Goal: Task Accomplishment & Management: Manage account settings

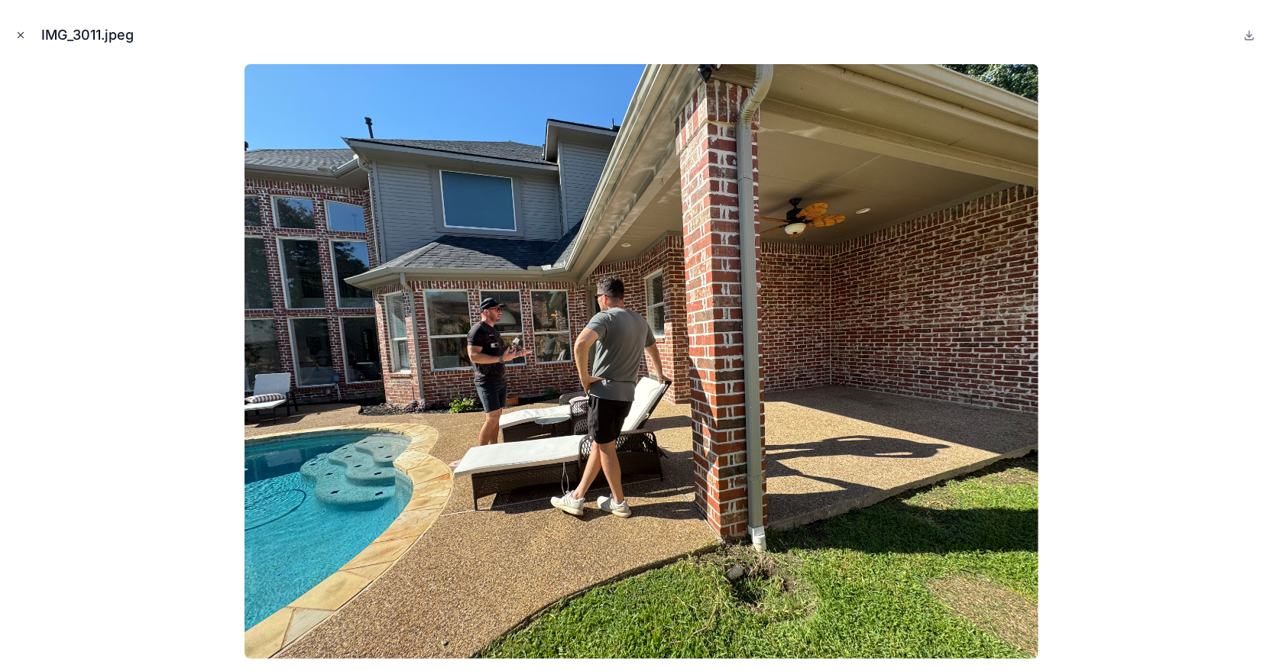
click at [20, 34] on icon "Close modal" at bounding box center [20, 35] width 11 height 11
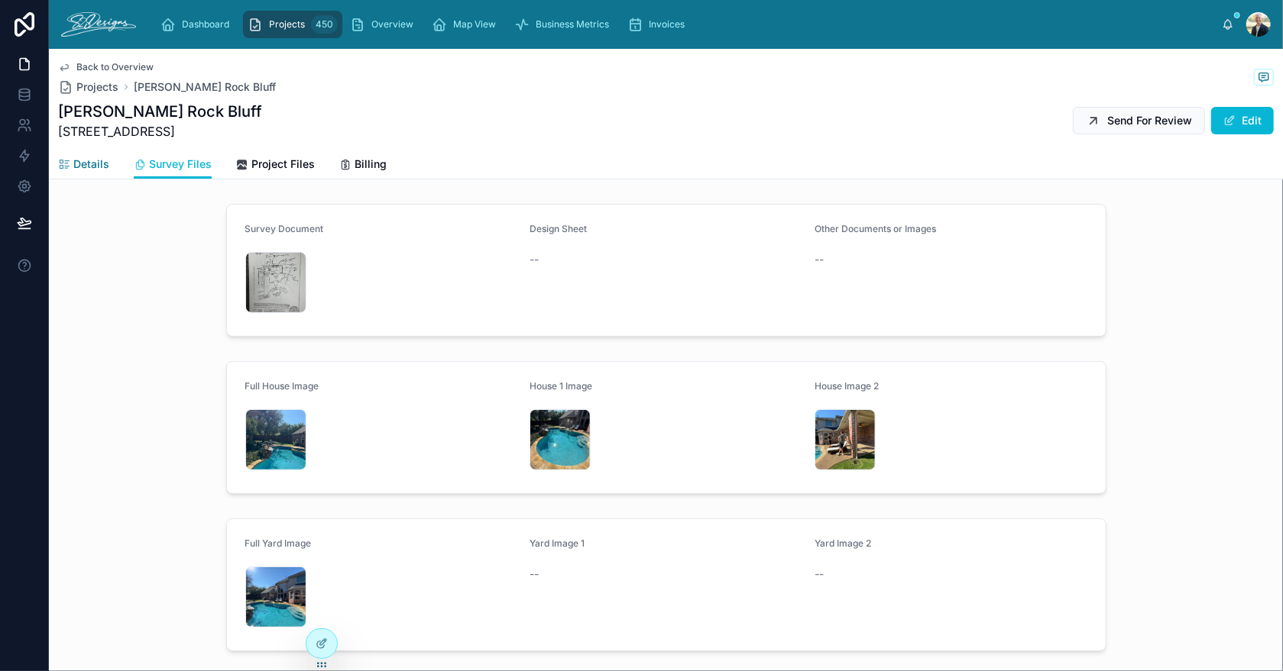
click at [63, 167] on icon at bounding box center [64, 165] width 12 height 12
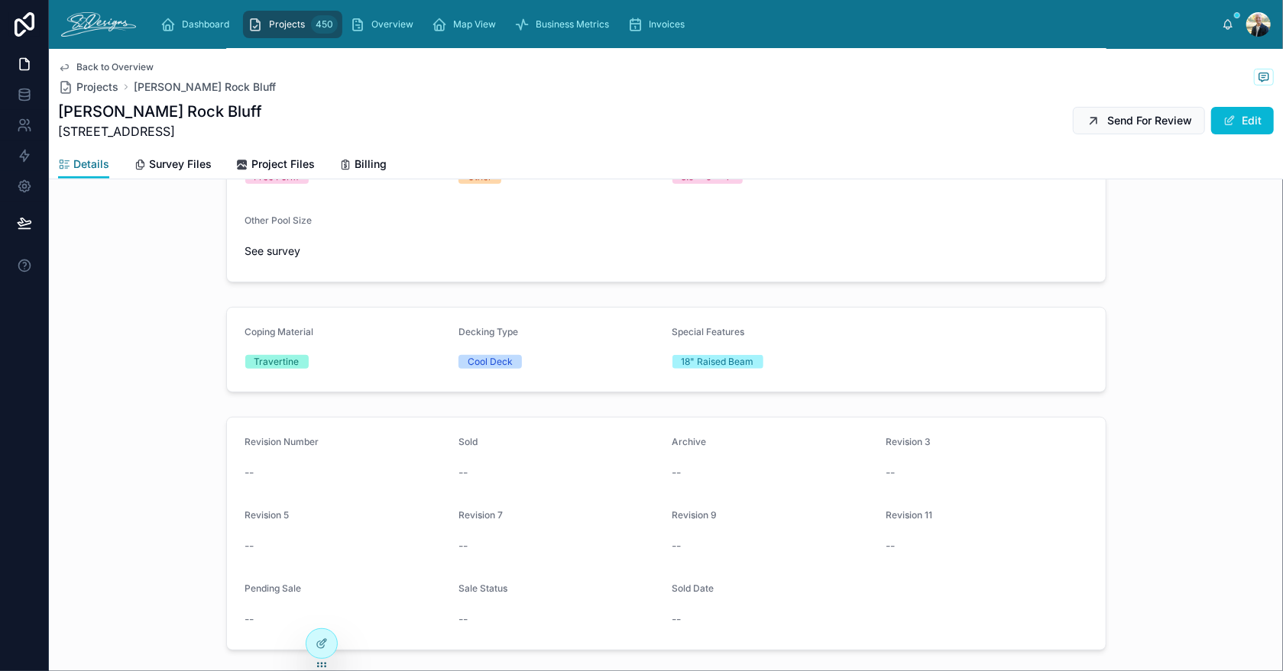
scroll to position [436, 0]
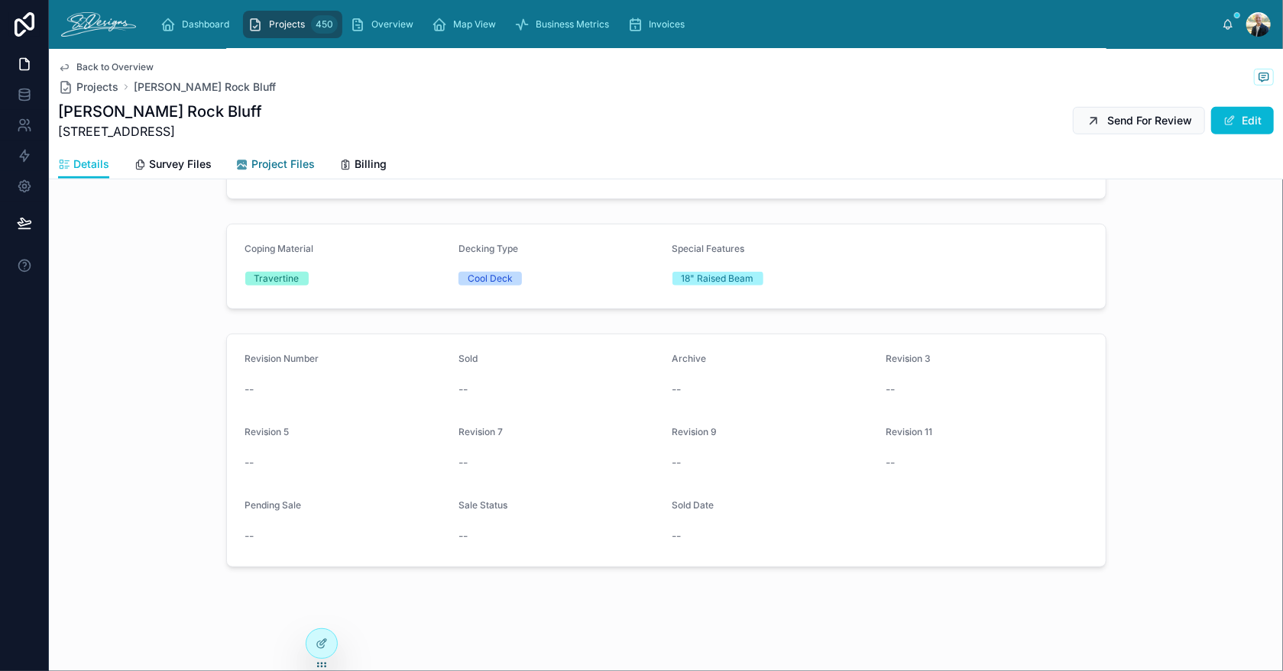
click at [260, 160] on span "Project Files" at bounding box center [282, 164] width 63 height 15
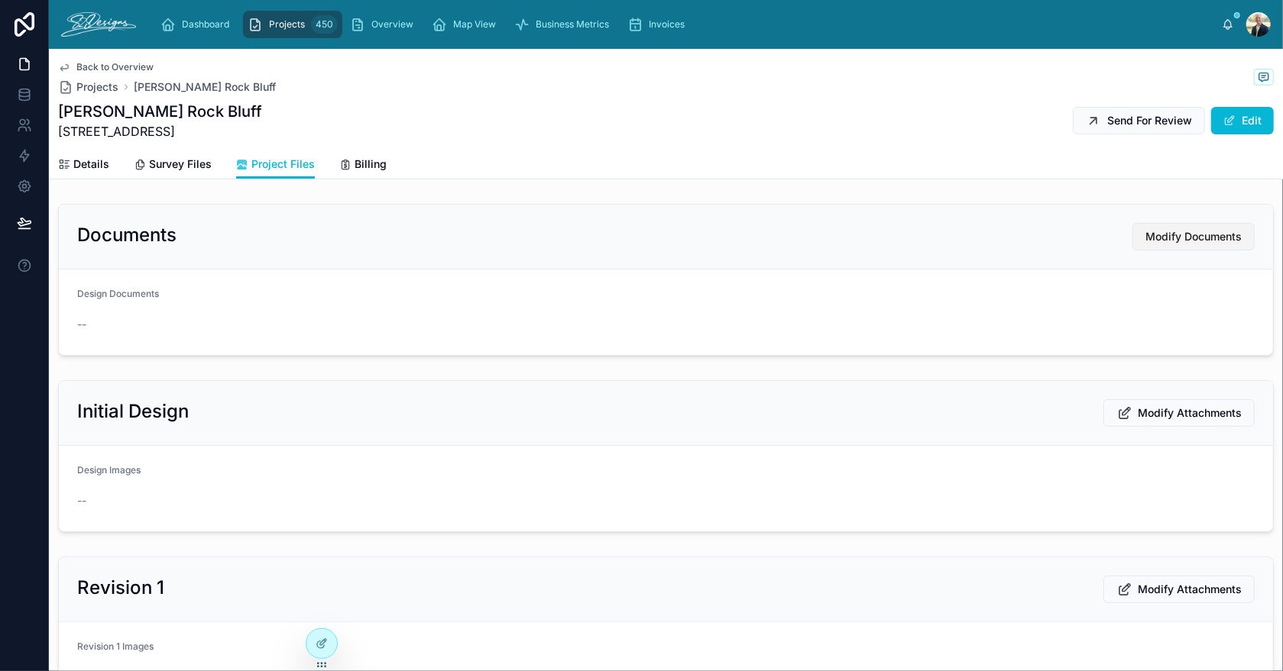
click at [1145, 238] on span "Modify Documents" at bounding box center [1193, 236] width 96 height 15
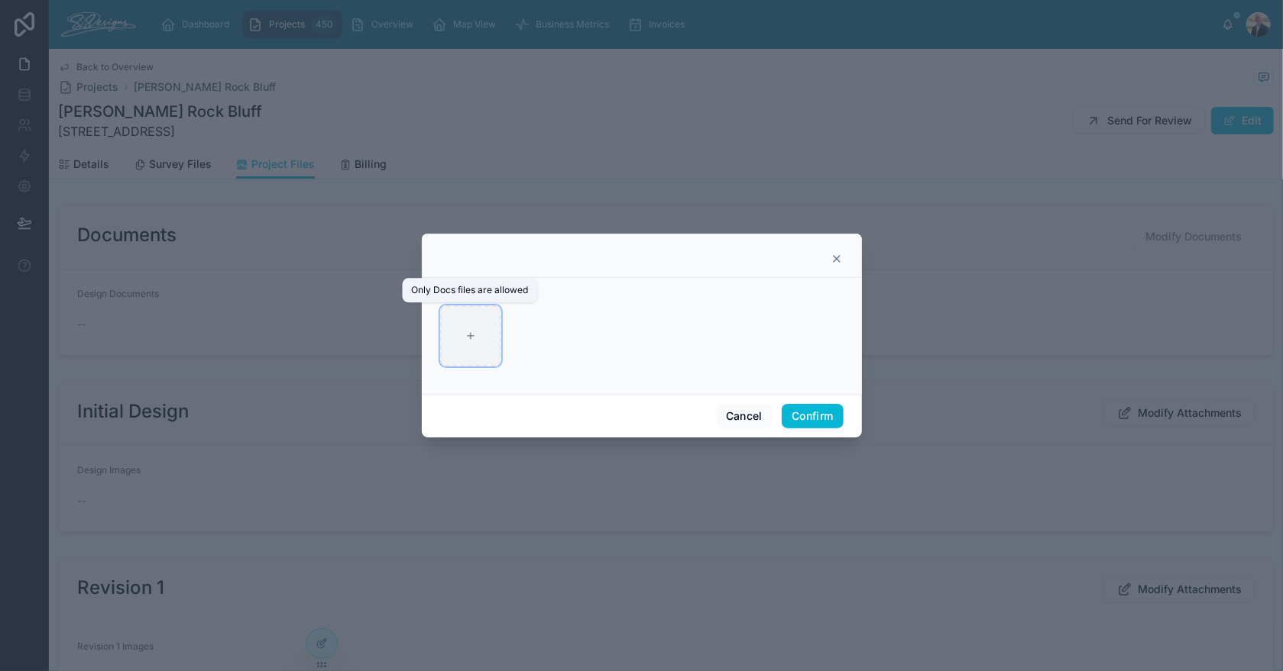
click at [473, 335] on icon at bounding box center [470, 336] width 11 height 11
type input "**********"
click at [813, 421] on button "Confirm" at bounding box center [811, 416] width 61 height 24
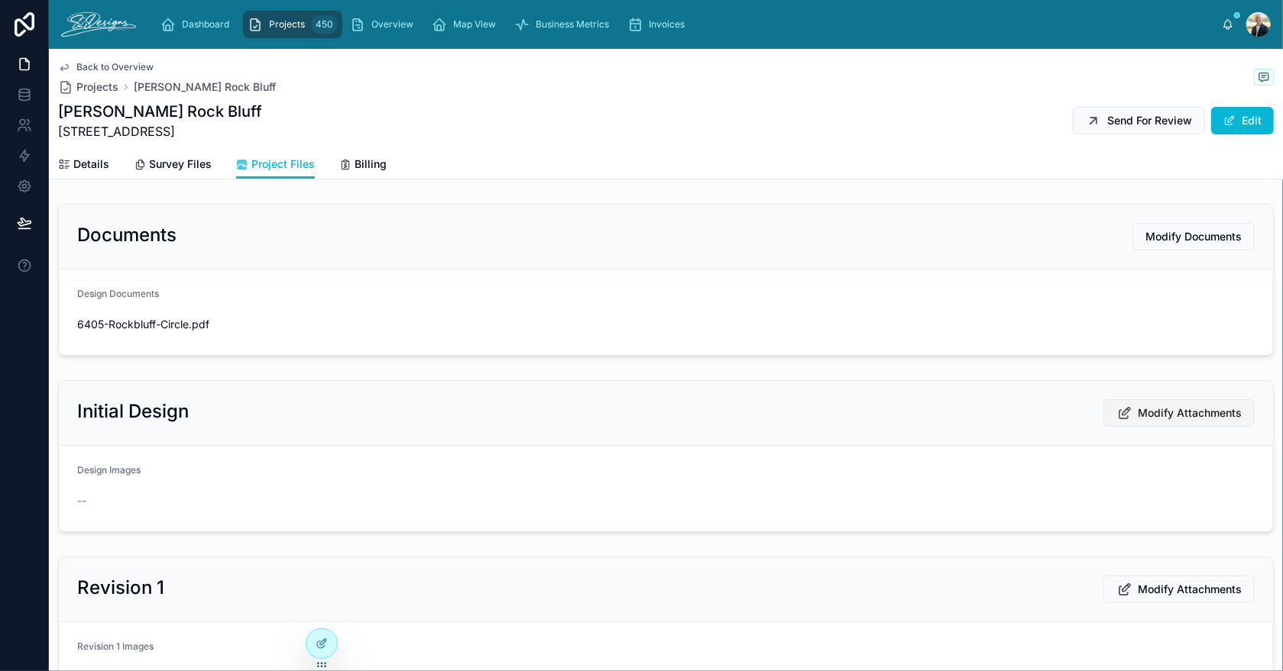
click at [1153, 412] on span "Modify Attachments" at bounding box center [1189, 413] width 104 height 15
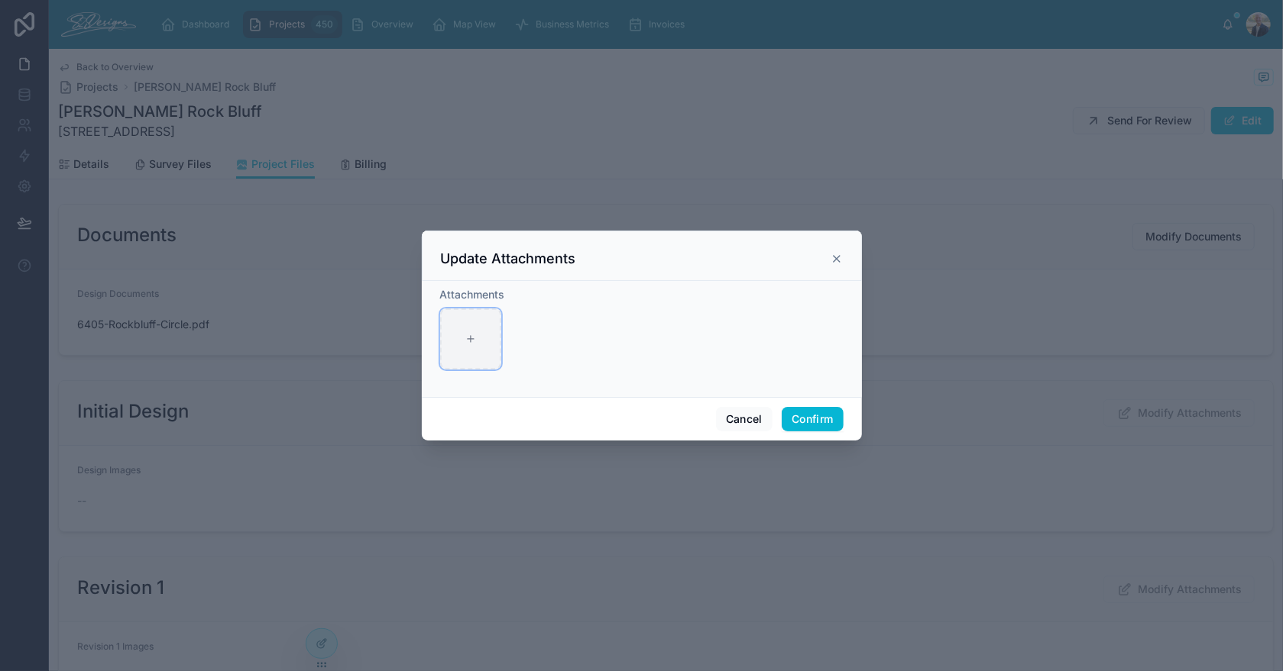
click at [479, 334] on div at bounding box center [470, 339] width 61 height 61
type input "**********"
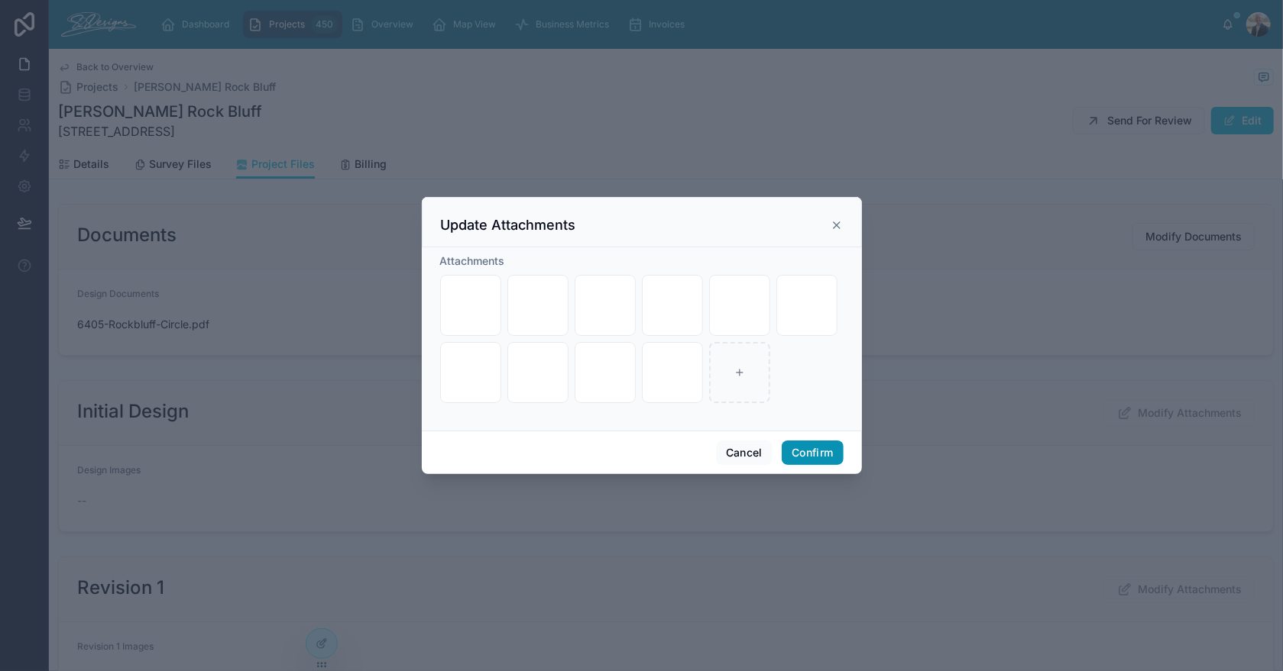
click at [820, 448] on button "Confirm" at bounding box center [811, 453] width 61 height 24
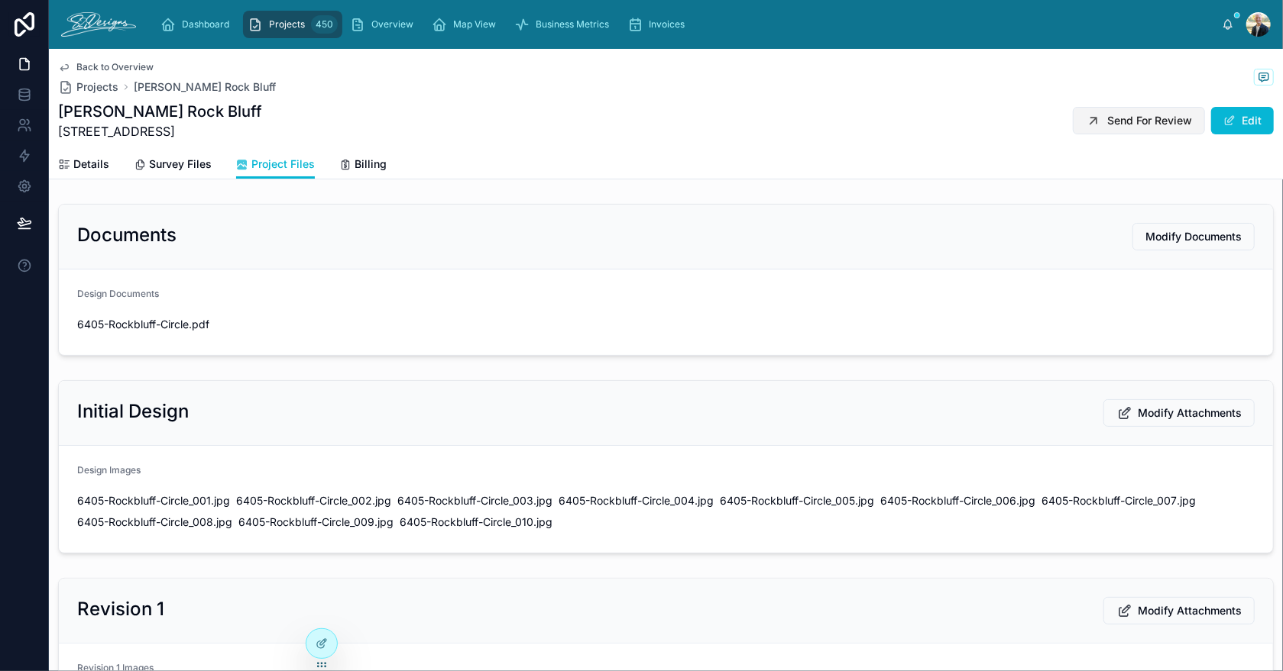
click at [1127, 122] on span "Send For Review" at bounding box center [1149, 120] width 85 height 15
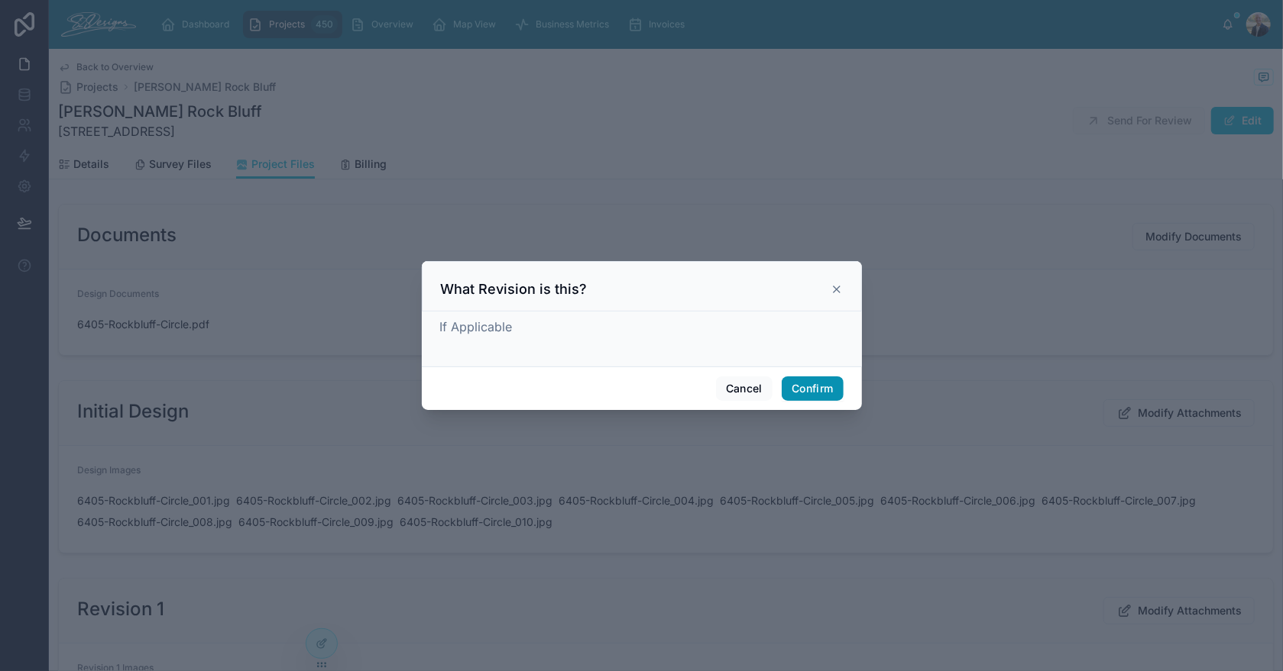
click at [794, 384] on button "Confirm" at bounding box center [811, 389] width 61 height 24
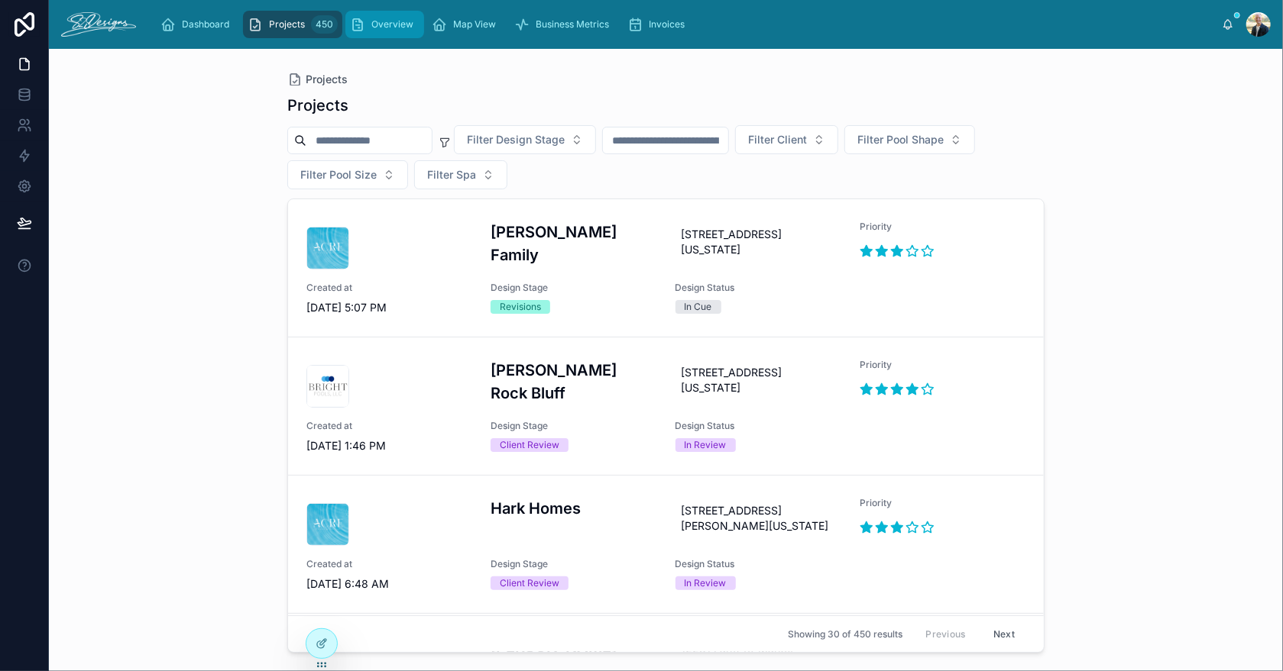
click at [396, 32] on div "Overview" at bounding box center [385, 24] width 70 height 24
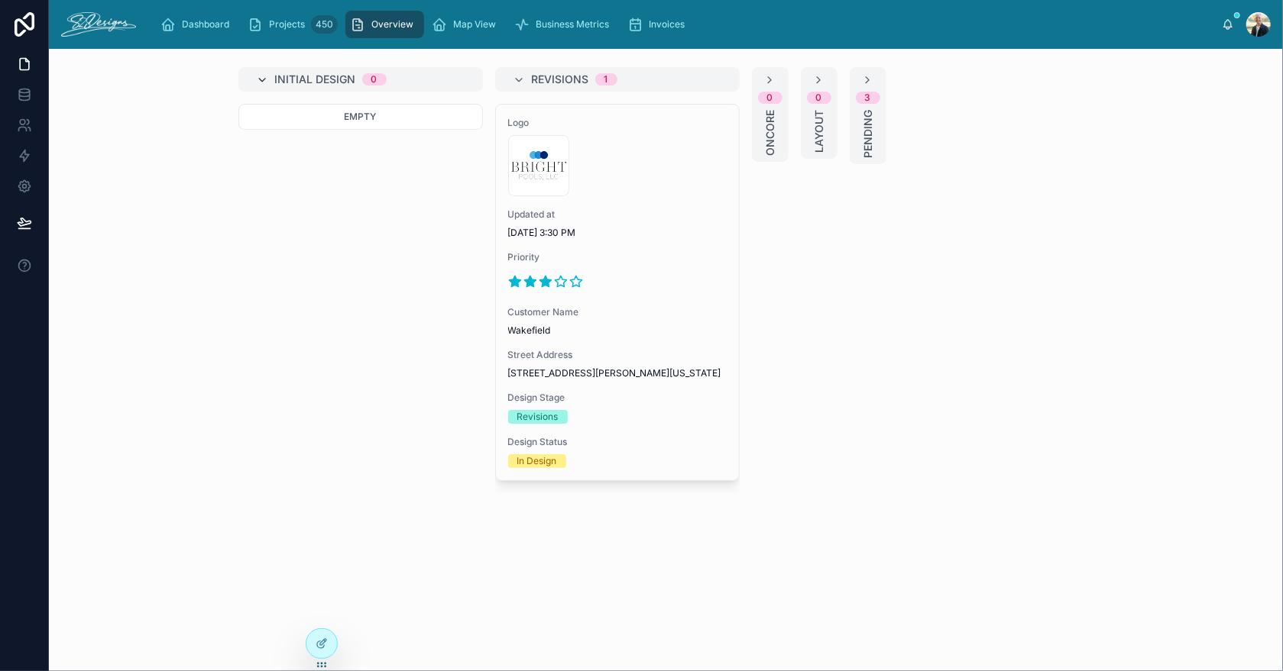
click at [261, 76] on icon at bounding box center [263, 80] width 12 height 12
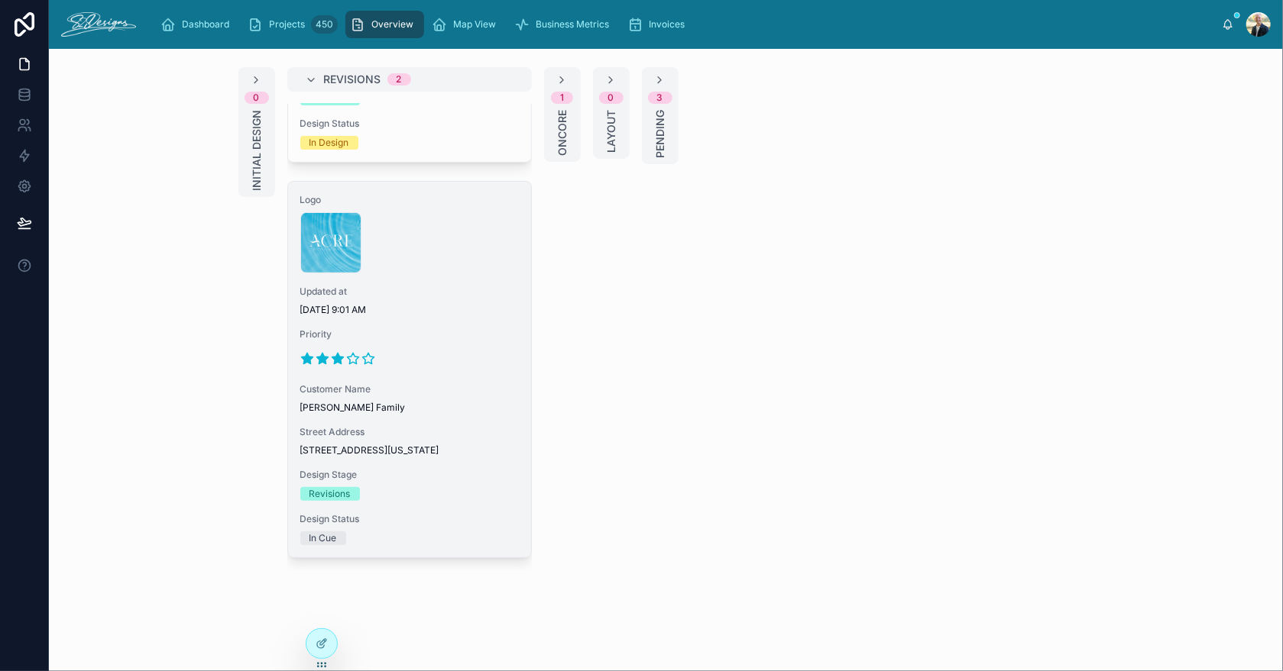
scroll to position [341, 0]
click at [453, 286] on span "Updated at" at bounding box center [409, 292] width 218 height 12
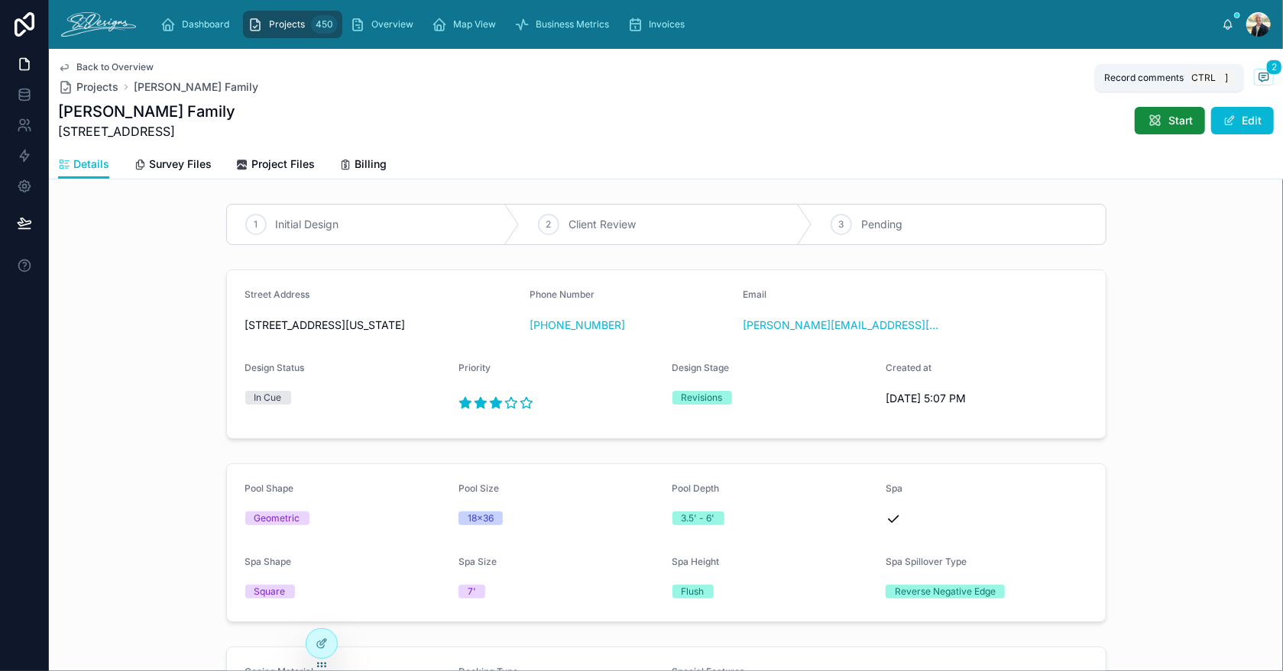
click at [1257, 78] on icon at bounding box center [1263, 77] width 12 height 12
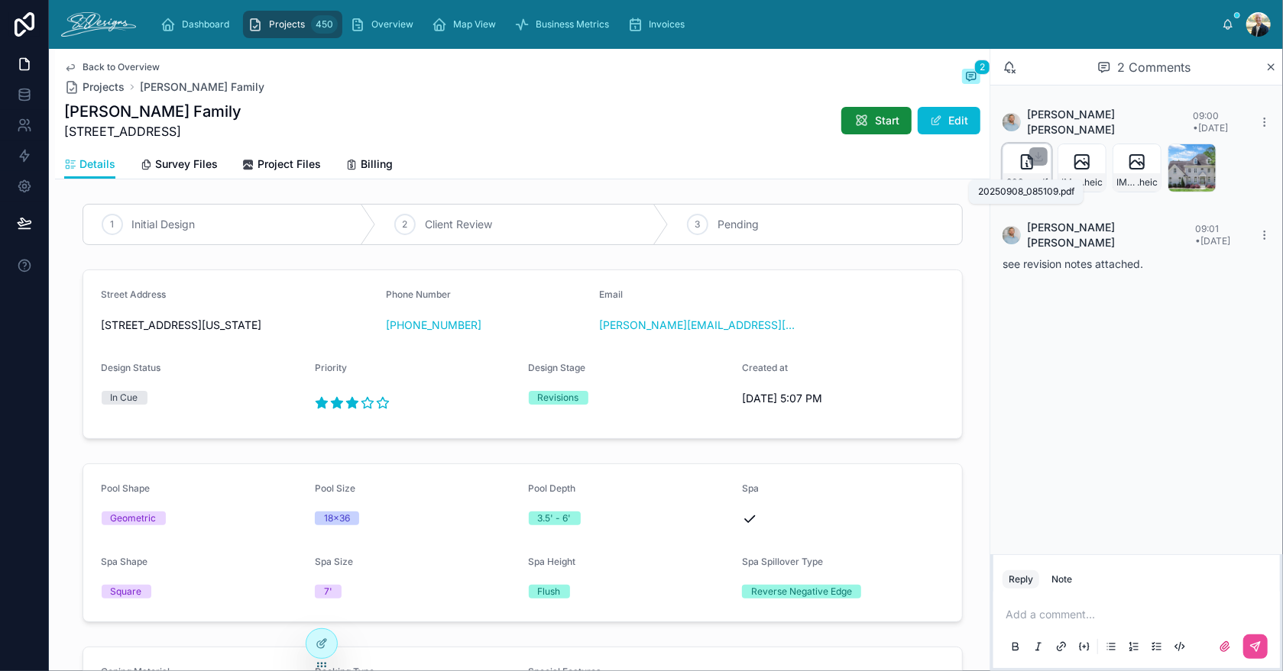
click at [1016, 176] on span "20250908_085109" at bounding box center [1018, 182] width 25 height 12
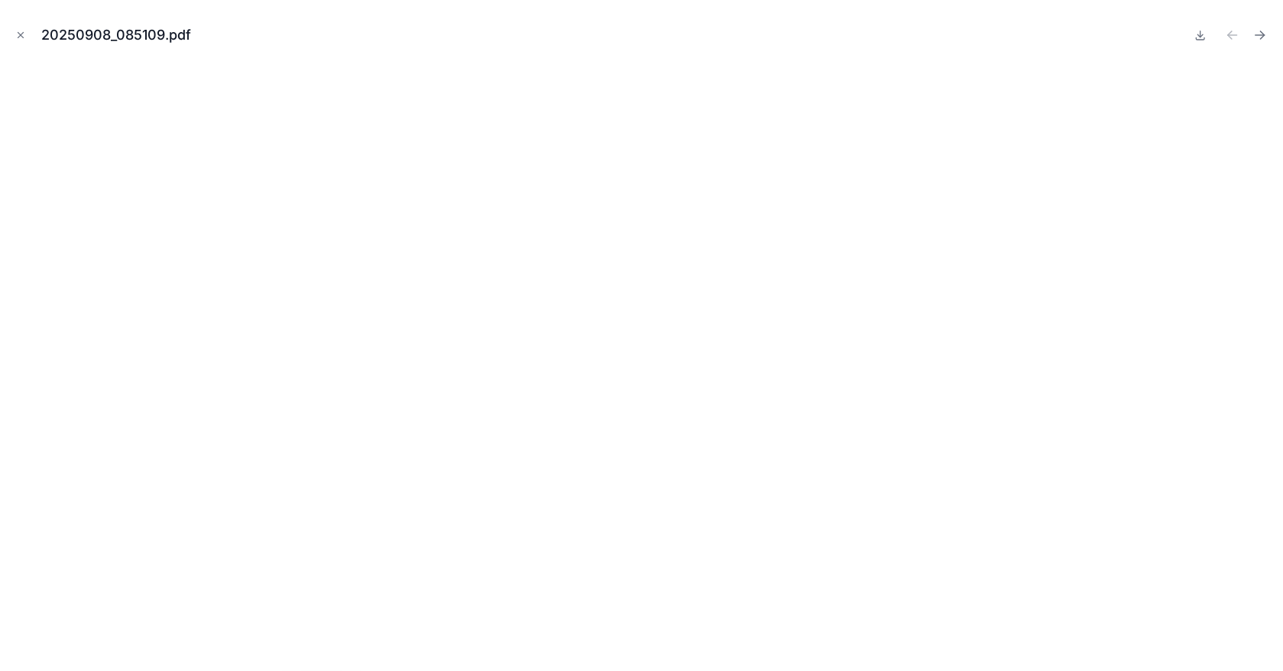
click at [21, 31] on icon "Close modal" at bounding box center [20, 35] width 11 height 11
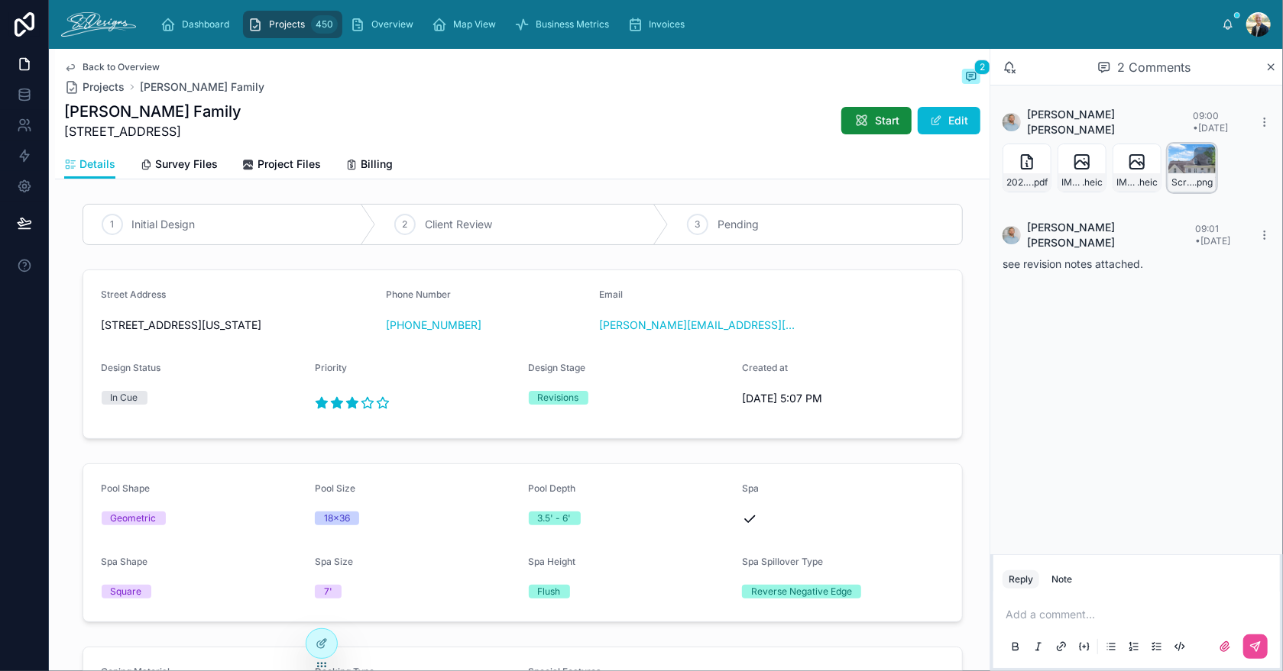
click at [1174, 151] on div "Screenshot-2025-09-08-at-8.52.17-AM .png" at bounding box center [1191, 168] width 49 height 49
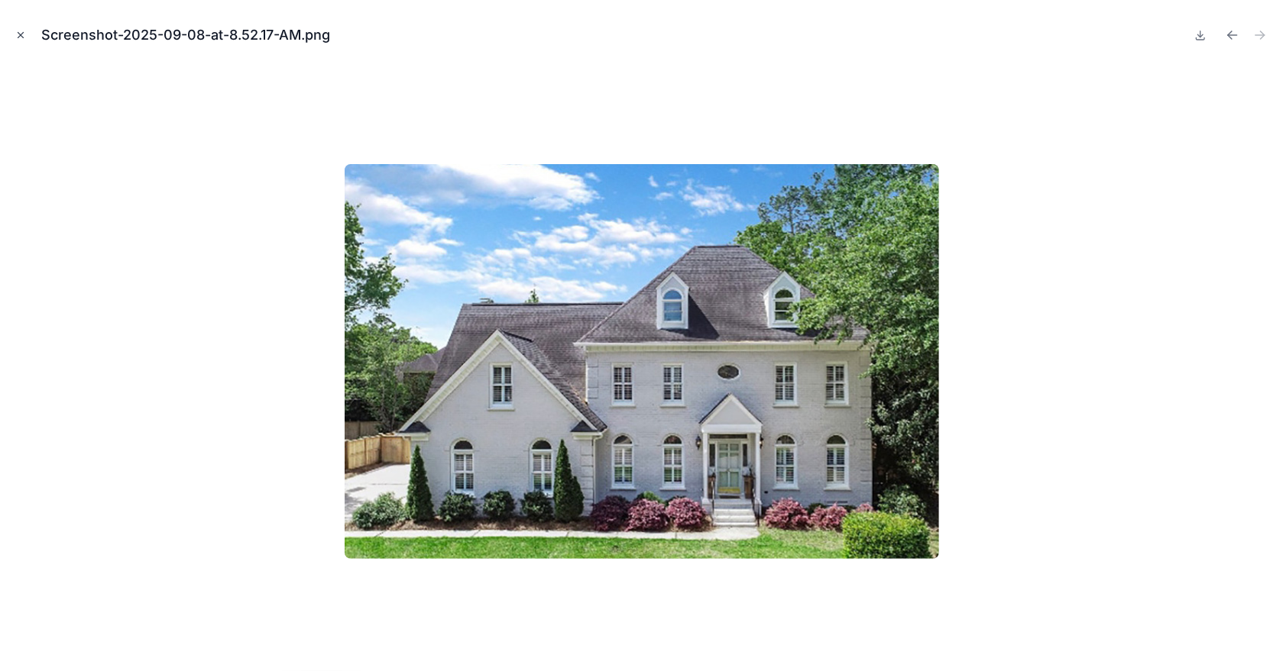
click at [15, 37] on icon "Close modal" at bounding box center [20, 35] width 11 height 11
